Goal: Task Accomplishment & Management: Use online tool/utility

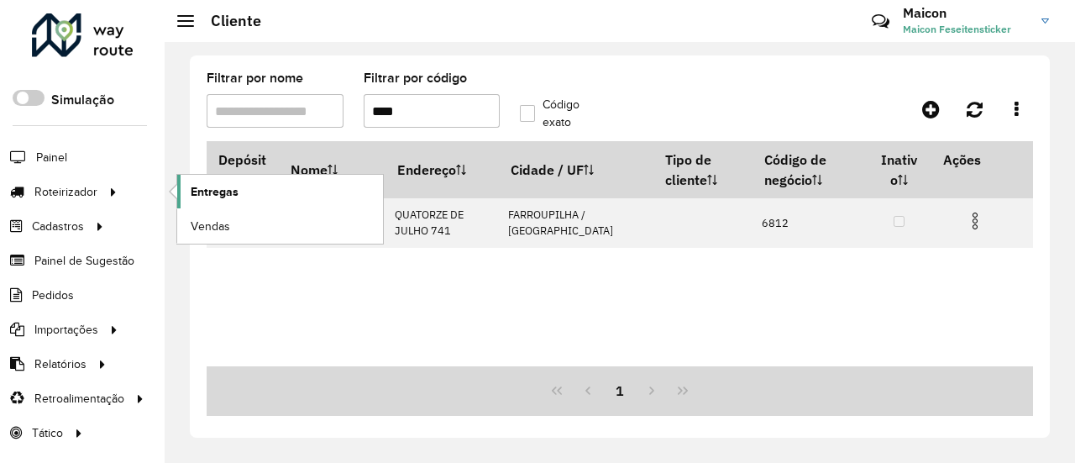
click at [194, 194] on span "Entregas" at bounding box center [215, 192] width 48 height 18
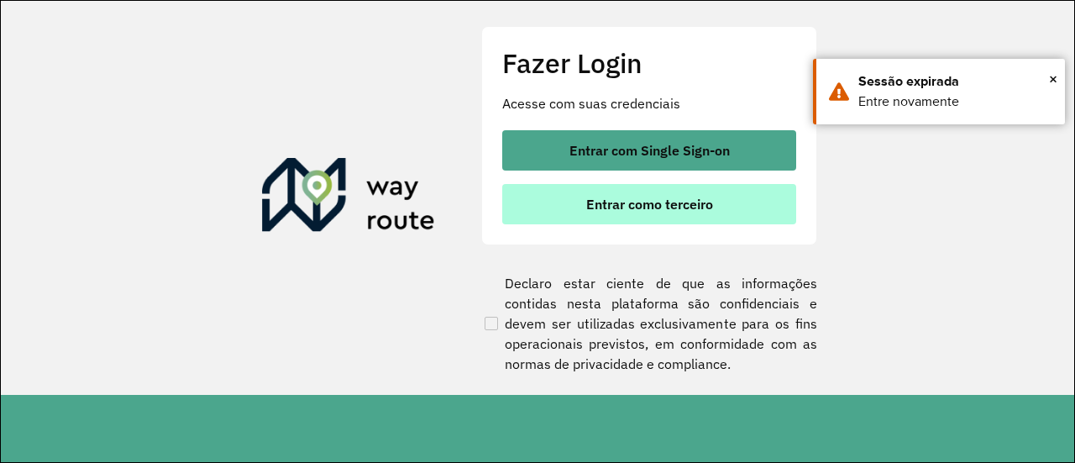
click at [656, 210] on span "Entrar como terceiro" at bounding box center [649, 203] width 127 height 13
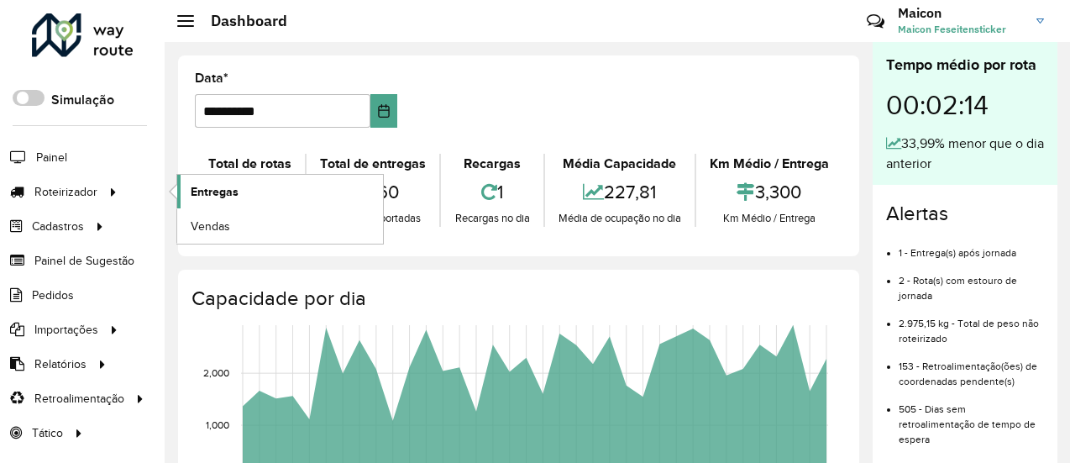
click at [214, 196] on span "Entregas" at bounding box center [215, 192] width 48 height 18
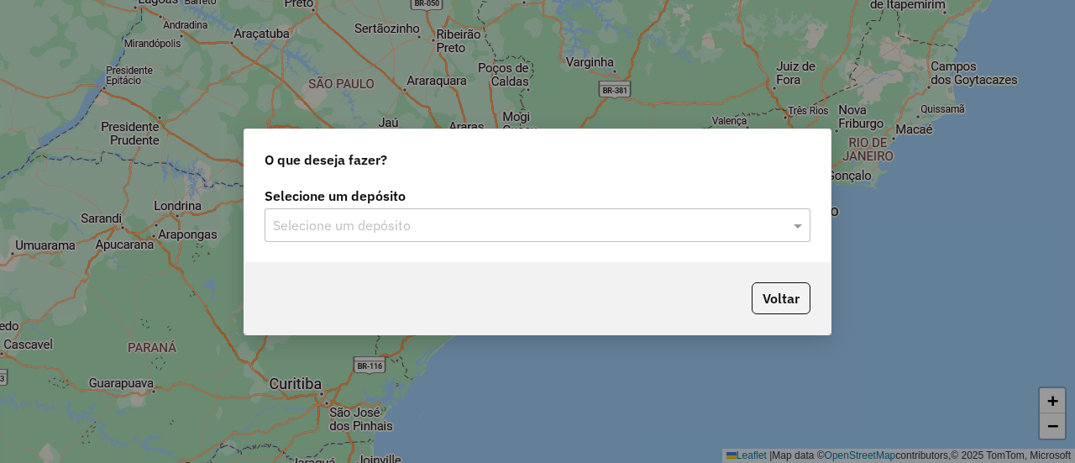
click at [354, 217] on input "text" at bounding box center [520, 226] width 495 height 20
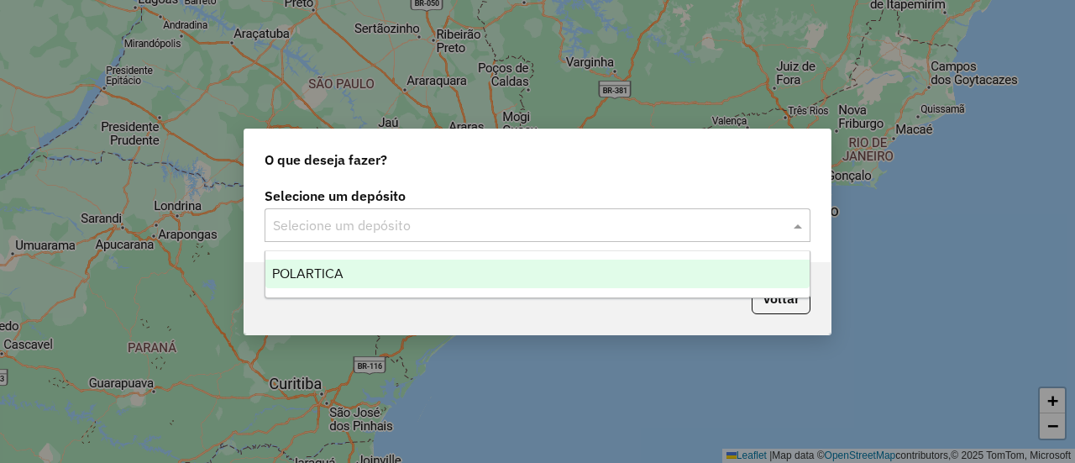
click at [340, 272] on span "POLARTICA" at bounding box center [307, 273] width 71 height 14
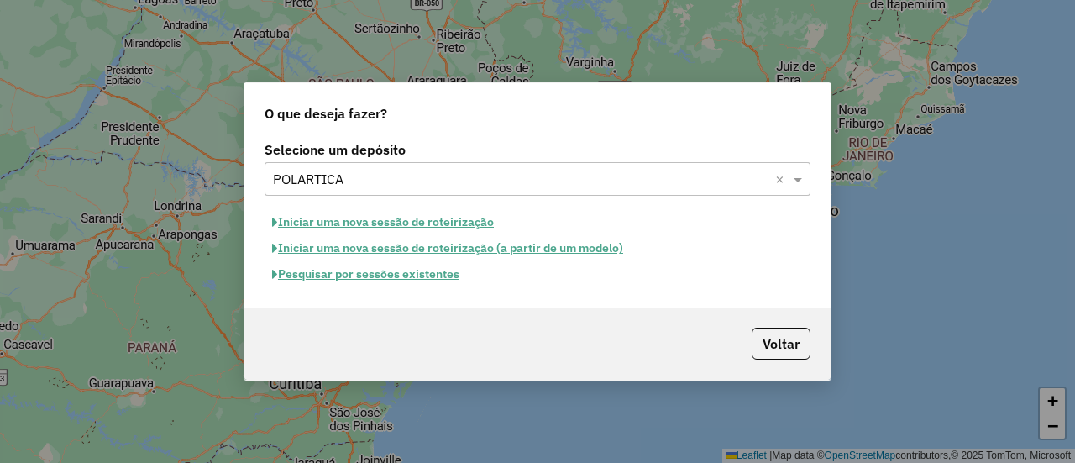
click at [400, 274] on button "Pesquisar por sessões existentes" at bounding box center [365, 274] width 202 height 26
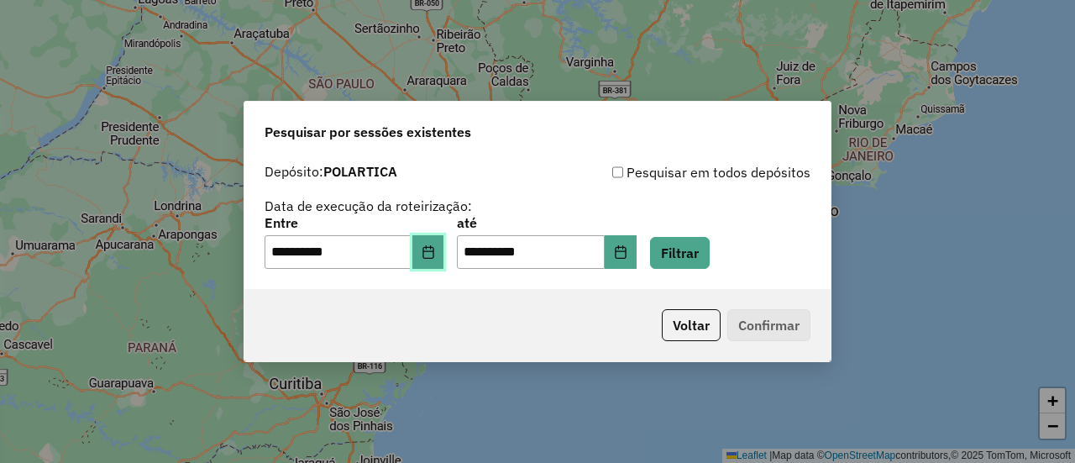
click at [430, 261] on button "Choose Date" at bounding box center [428, 252] width 32 height 34
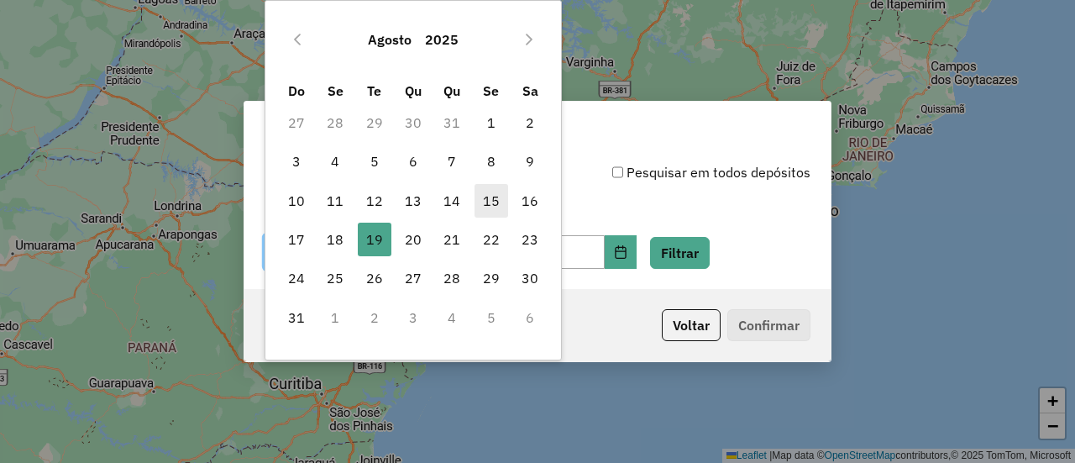
click at [491, 197] on span "15" at bounding box center [491, 201] width 34 height 34
type input "**********"
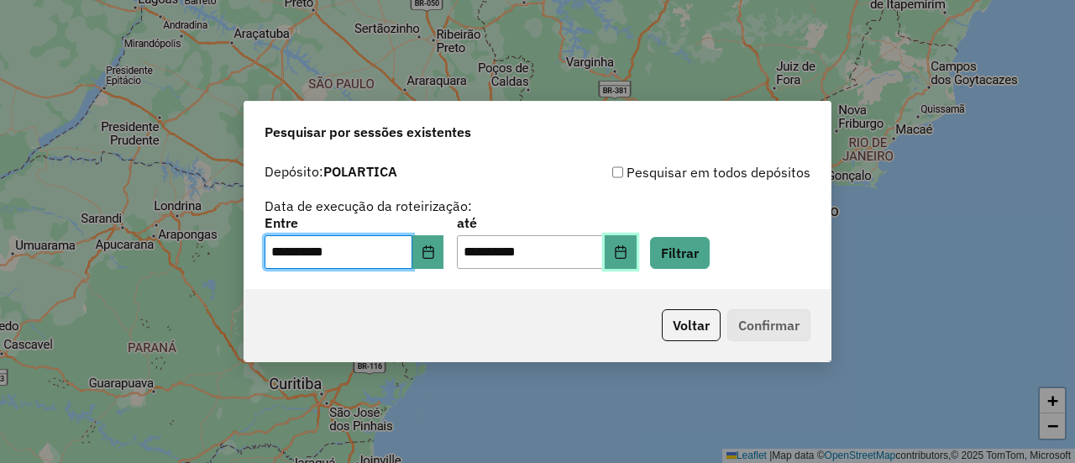
click at [627, 248] on icon "Choose Date" at bounding box center [620, 251] width 13 height 13
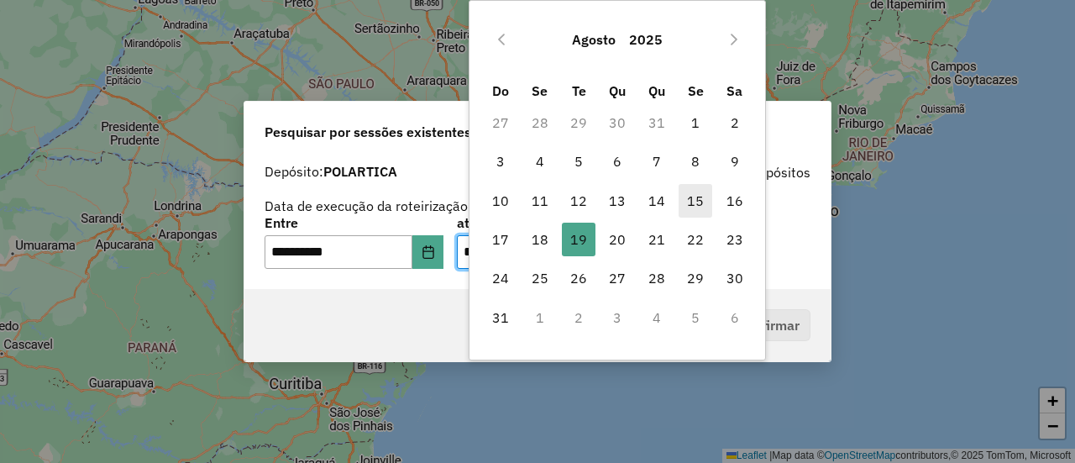
click at [697, 203] on span "15" at bounding box center [695, 201] width 34 height 34
type input "**********"
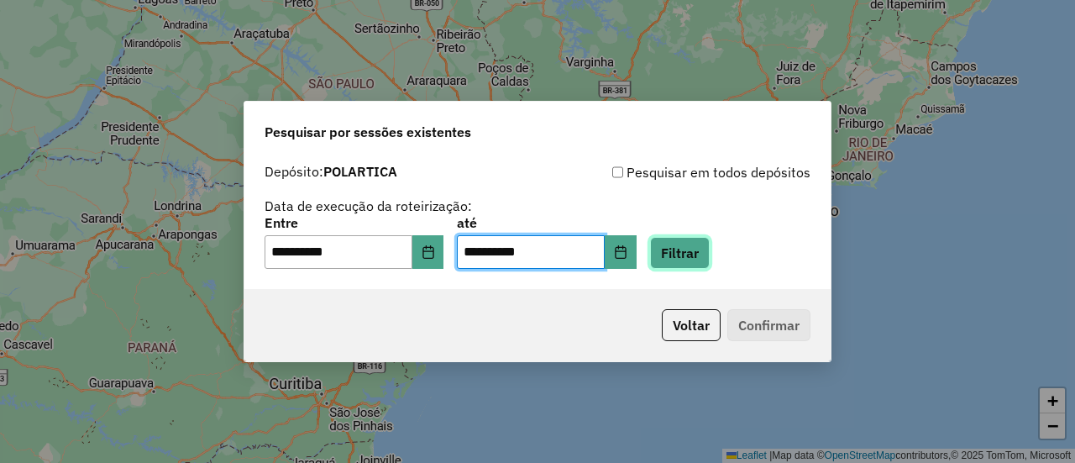
click at [709, 246] on button "Filtrar" at bounding box center [680, 253] width 60 height 32
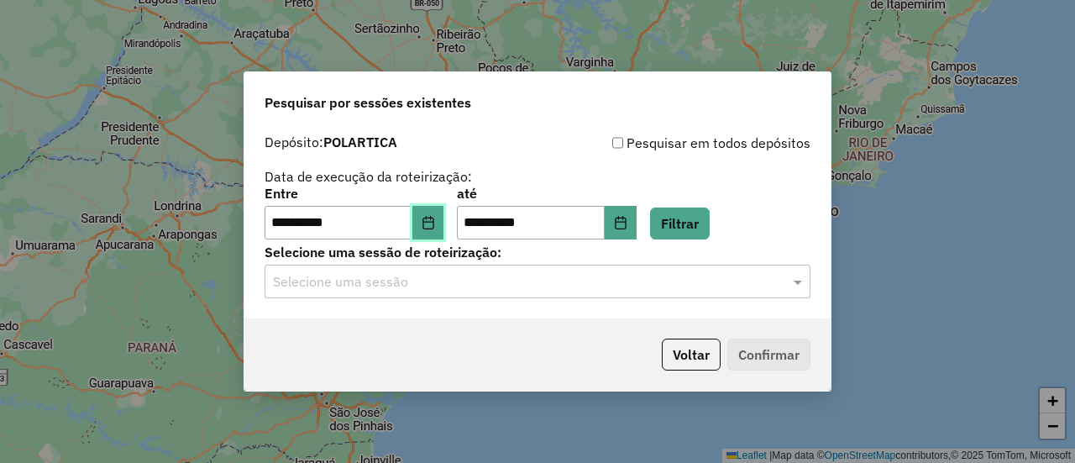
click at [433, 222] on icon "Choose Date" at bounding box center [427, 222] width 11 height 13
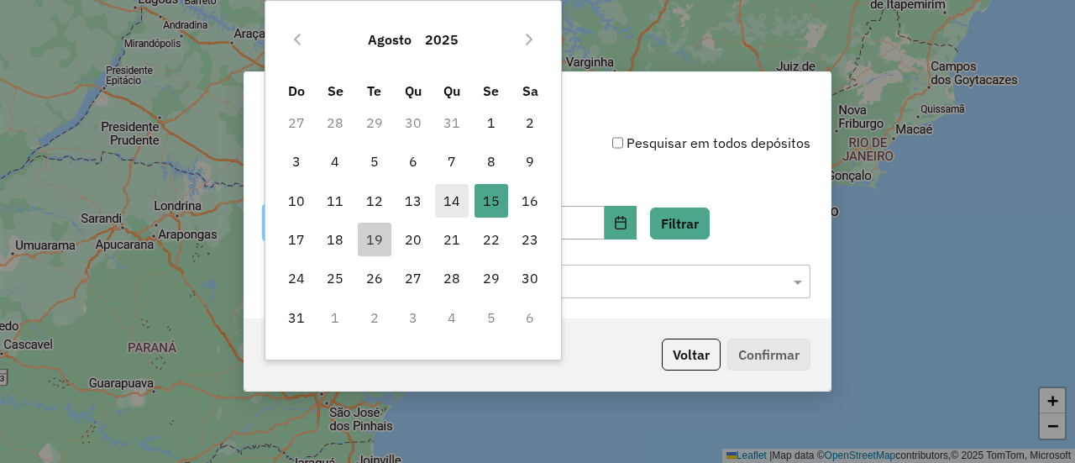
click at [458, 198] on span "14" at bounding box center [452, 201] width 34 height 34
type input "**********"
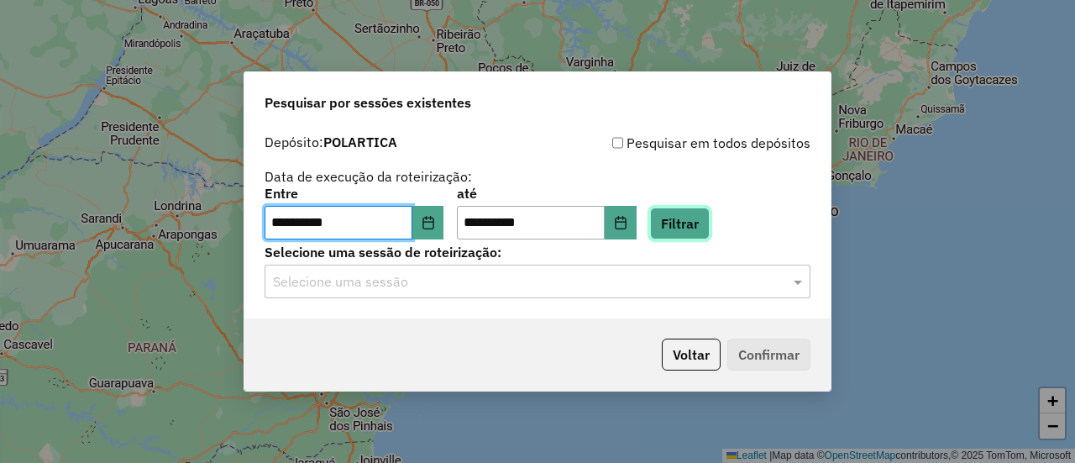
click at [709, 221] on button "Filtrar" at bounding box center [680, 223] width 60 height 32
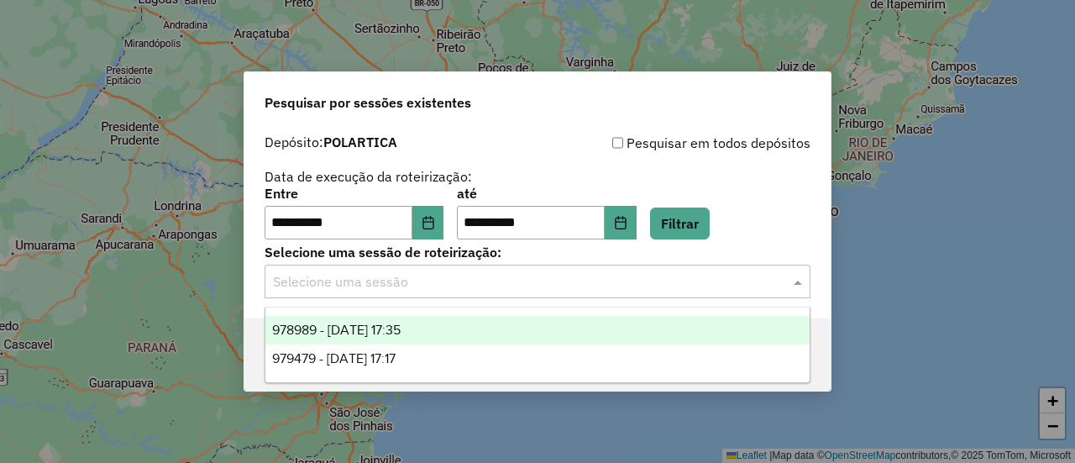
click at [445, 281] on input "text" at bounding box center [520, 282] width 495 height 20
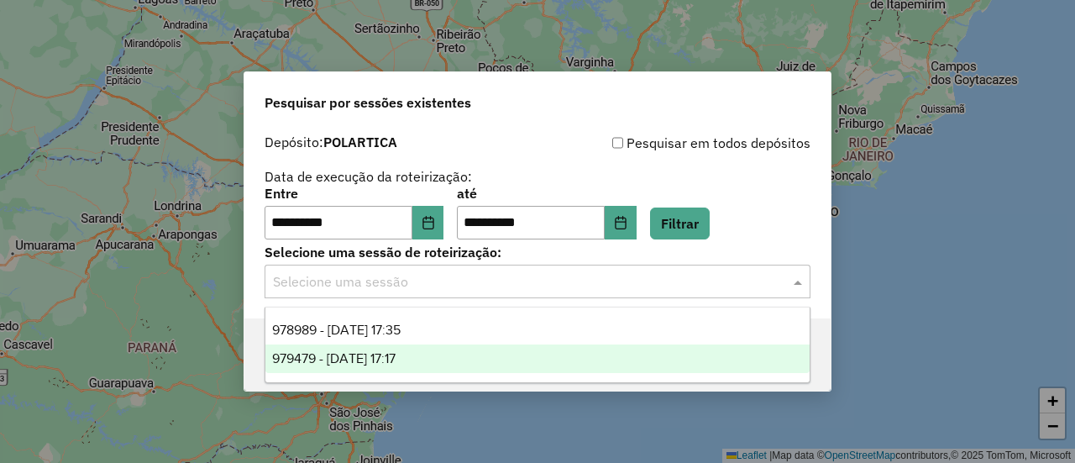
click at [395, 351] on span "979479 - 15/08/2025 17:17" at bounding box center [333, 358] width 123 height 14
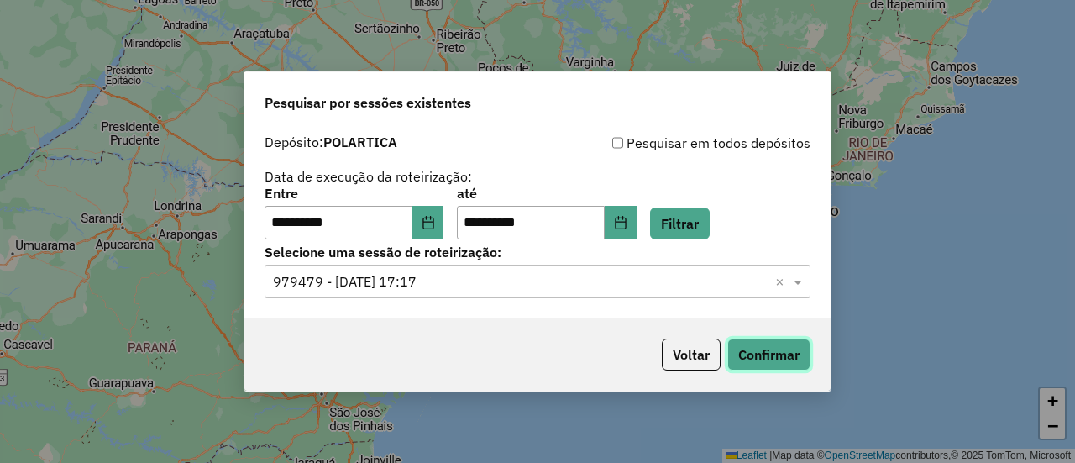
click at [781, 356] on button "Confirmar" at bounding box center [768, 354] width 83 height 32
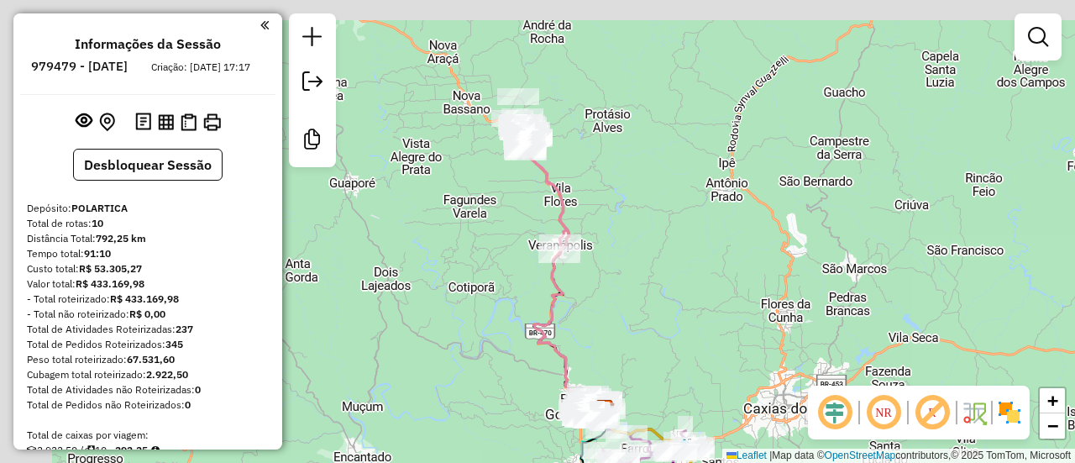
drag, startPoint x: 567, startPoint y: 144, endPoint x: 637, endPoint y: 297, distance: 168.7
click at [642, 381] on div "Janela de atendimento Grade de atendimento Capacidade Transportadoras Veículos …" at bounding box center [537, 231] width 1075 height 463
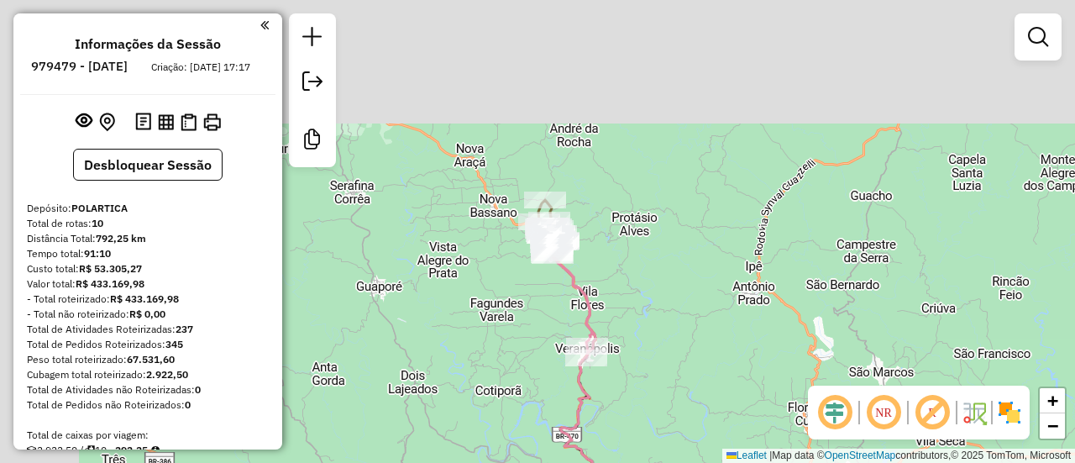
drag, startPoint x: 634, startPoint y: 256, endPoint x: 573, endPoint y: 254, distance: 60.5
click at [653, 301] on div "Janela de atendimento Grade de atendimento Capacidade Transportadoras Veículos …" at bounding box center [537, 231] width 1075 height 463
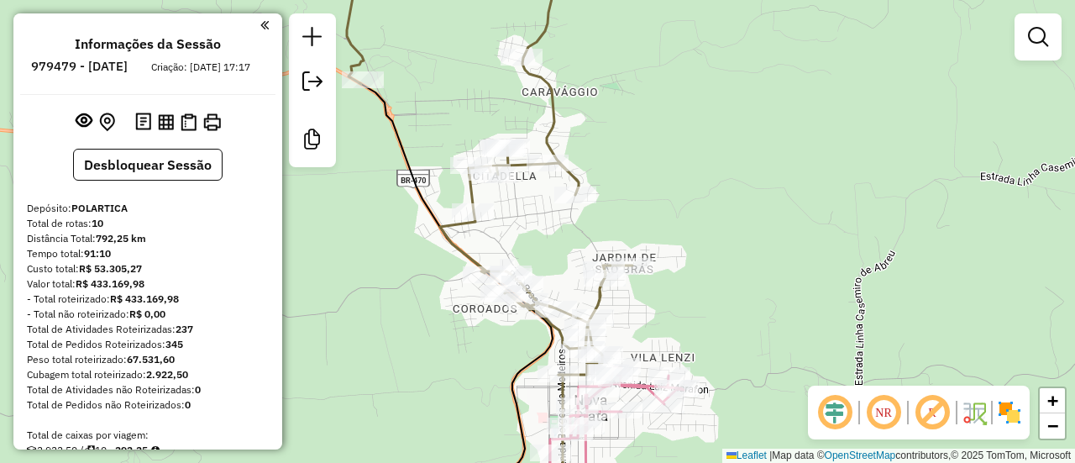
drag, startPoint x: 746, startPoint y: 121, endPoint x: 654, endPoint y: 3, distance: 150.1
click at [747, 120] on div "Janela de atendimento Grade de atendimento Capacidade Transportadoras Veículos …" at bounding box center [537, 231] width 1075 height 463
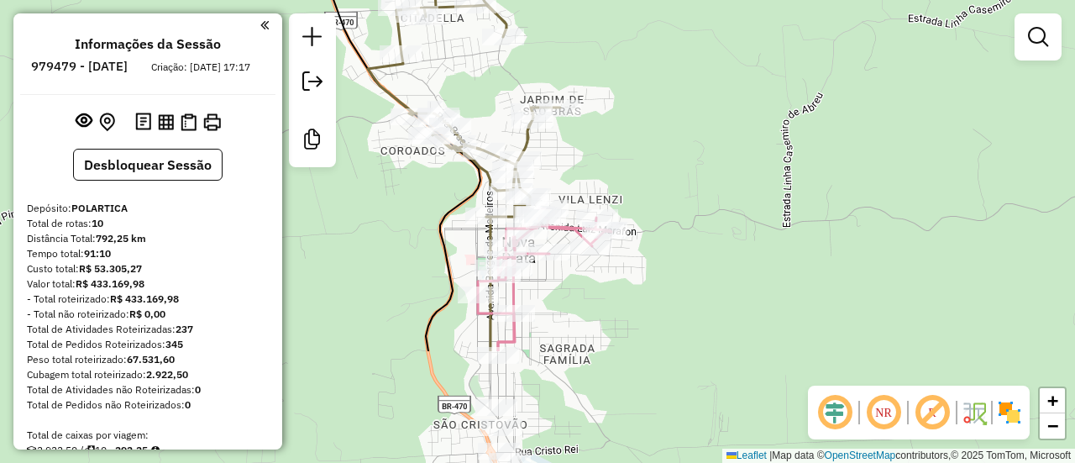
drag, startPoint x: 693, startPoint y: 151, endPoint x: 631, endPoint y: 196, distance: 76.4
click at [692, 145] on div "Janela de atendimento Grade de atendimento Capacidade Transportadoras Veículos …" at bounding box center [537, 231] width 1075 height 463
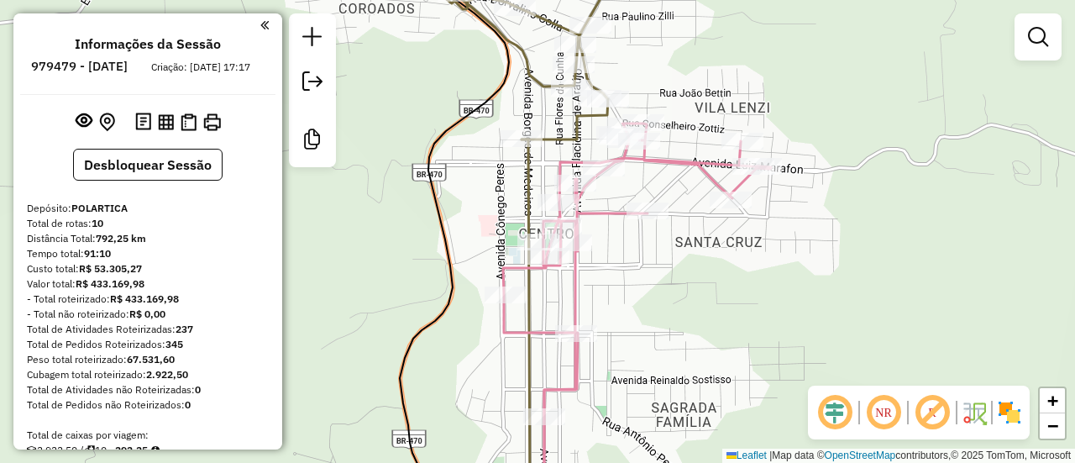
drag, startPoint x: 631, startPoint y: 254, endPoint x: 601, endPoint y: 178, distance: 82.2
click at [609, 180] on div "Janela de atendimento Grade de atendimento Capacidade Transportadoras Veículos …" at bounding box center [537, 231] width 1075 height 463
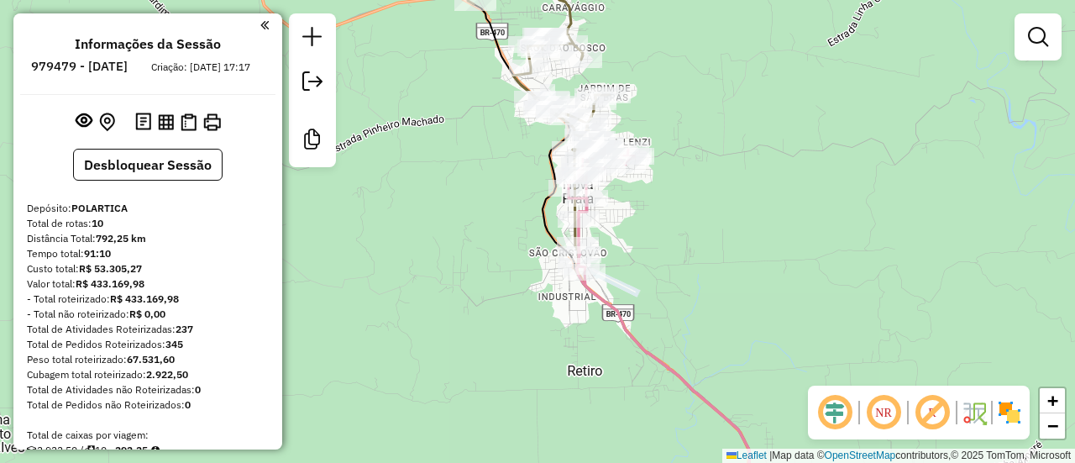
click at [694, 219] on div "Janela de atendimento Grade de atendimento Capacidade Transportadoras Veículos …" at bounding box center [537, 231] width 1075 height 463
